Goal: Transaction & Acquisition: Purchase product/service

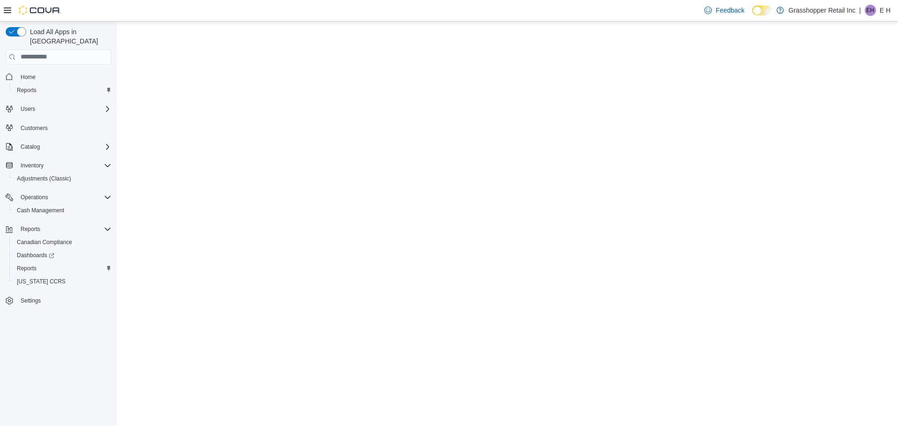
click at [881, 10] on p "E H" at bounding box center [885, 10] width 11 height 11
click at [818, 95] on span "Sign Out" at bounding box center [830, 91] width 25 height 9
